Goal: Information Seeking & Learning: Learn about a topic

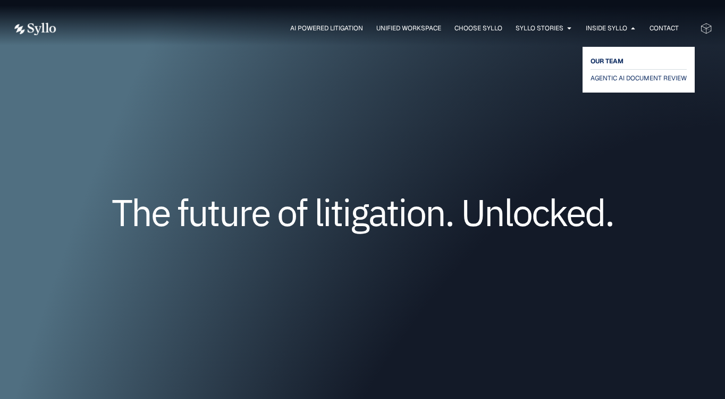
click at [608, 64] on span "OUR TEAM" at bounding box center [607, 61] width 33 height 13
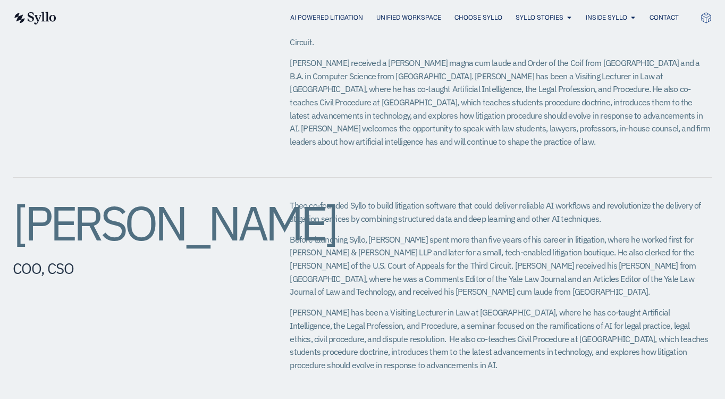
scroll to position [541, 0]
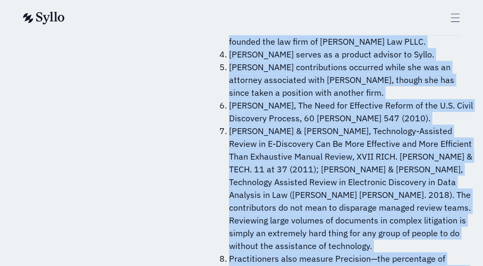
scroll to position [11062, 0]
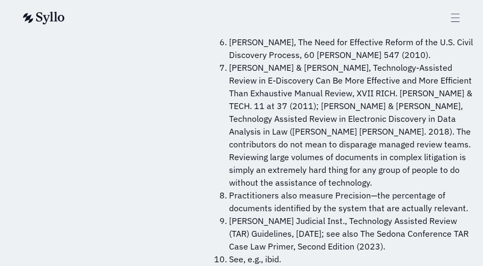
drag, startPoint x: 210, startPoint y: 70, endPoint x: 243, endPoint y: 29, distance: 52.2
